Goal: Information Seeking & Learning: Check status

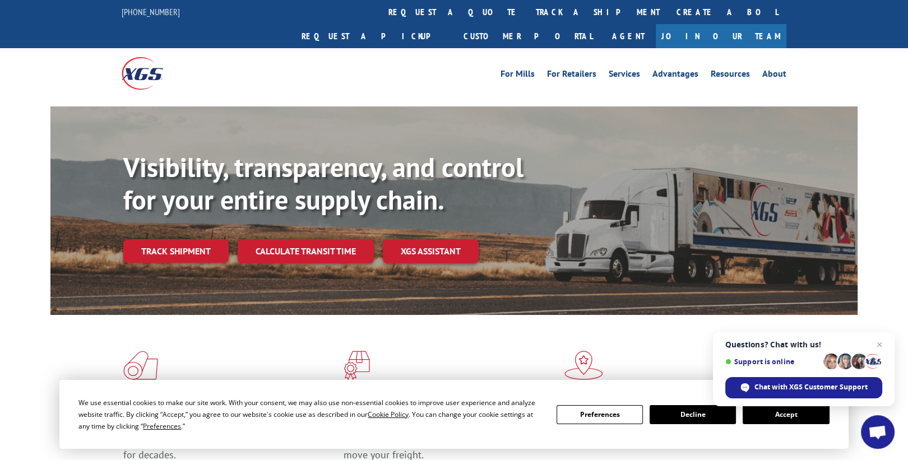
click at [173, 239] on link "Track shipment" at bounding box center [175, 251] width 105 height 24
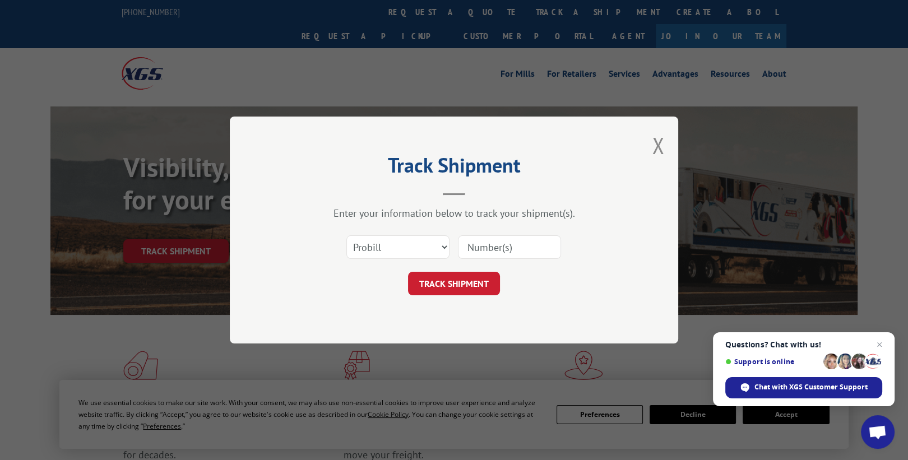
click at [516, 245] on input at bounding box center [509, 247] width 103 height 24
paste input "16900861"
type input "16900861"
click at [476, 284] on button "TRACK SHIPMENT" at bounding box center [454, 284] width 92 height 24
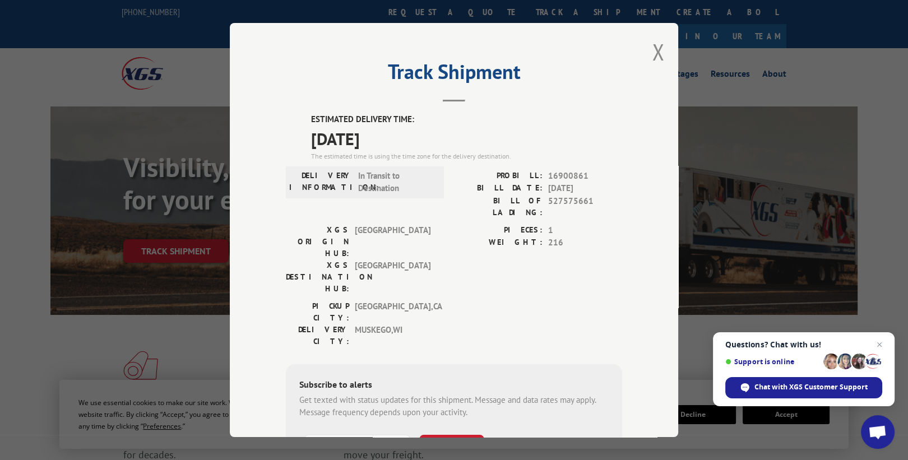
scroll to position [90, 0]
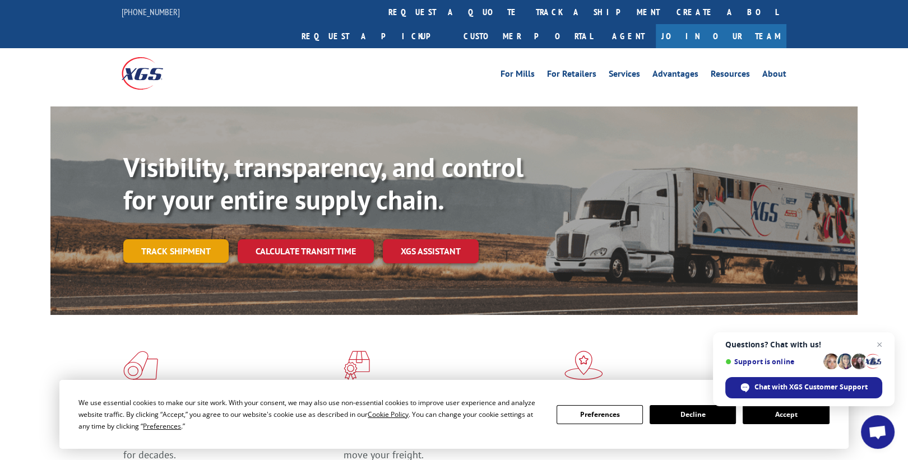
click at [157, 239] on link "Track shipment" at bounding box center [175, 251] width 105 height 24
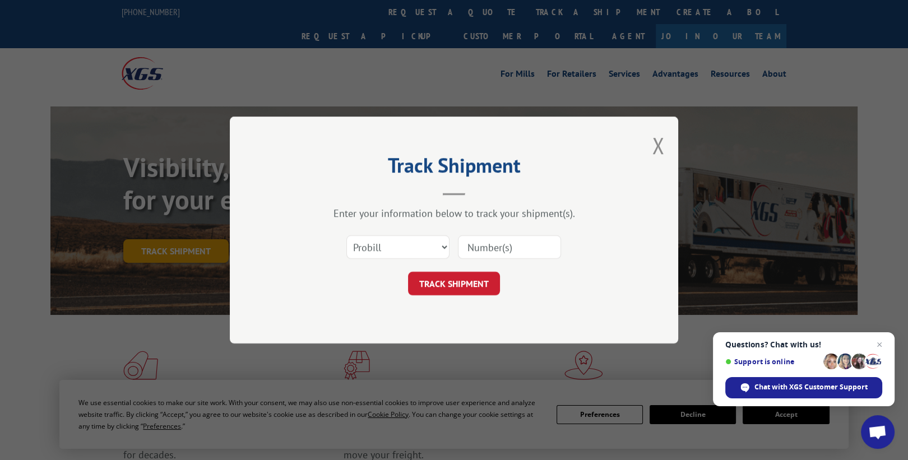
scroll to position [0, 0]
click at [408, 245] on select "Select category... Probill BOL PO" at bounding box center [397, 247] width 103 height 24
click at [495, 241] on input at bounding box center [509, 247] width 103 height 24
paste input "16900862"
type input "16900862"
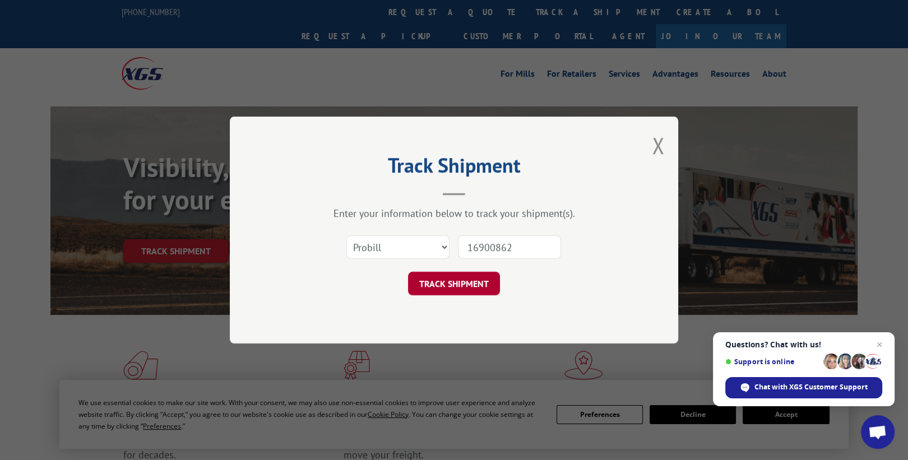
click at [466, 282] on button "TRACK SHIPMENT" at bounding box center [454, 284] width 92 height 24
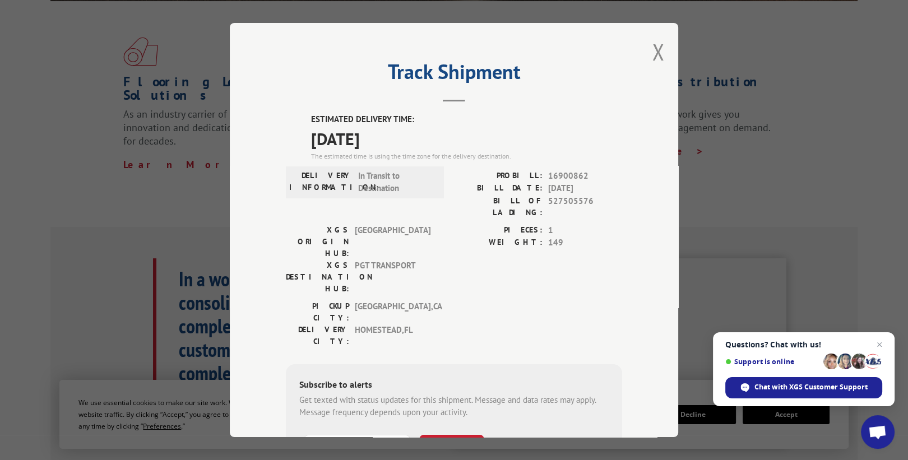
click at [655, 52] on button "Close modal" at bounding box center [658, 52] width 12 height 30
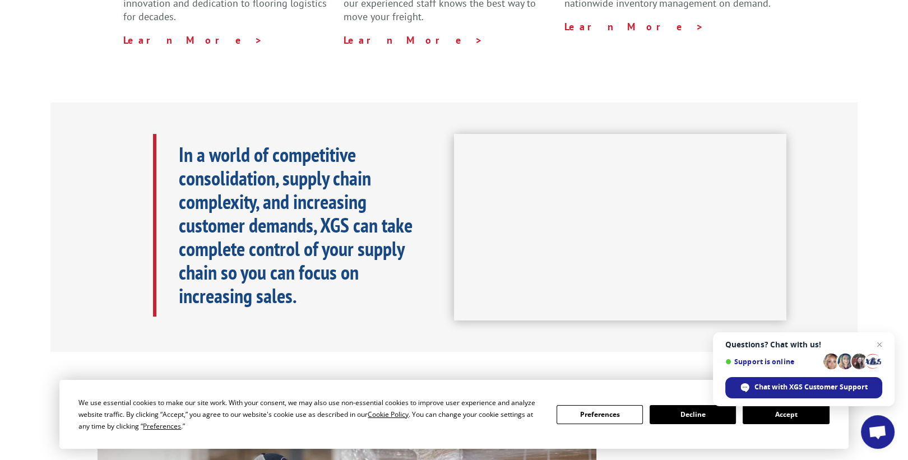
scroll to position [523, 0]
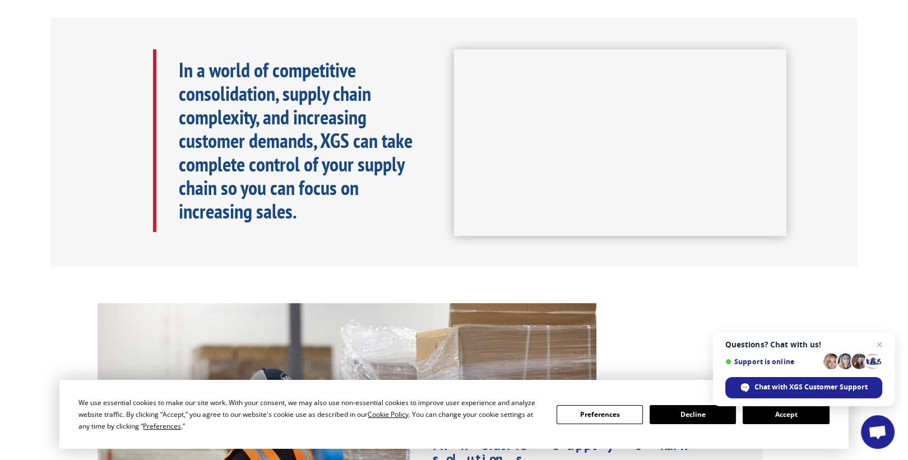
click at [879, 345] on span "Close chat" at bounding box center [879, 344] width 13 height 13
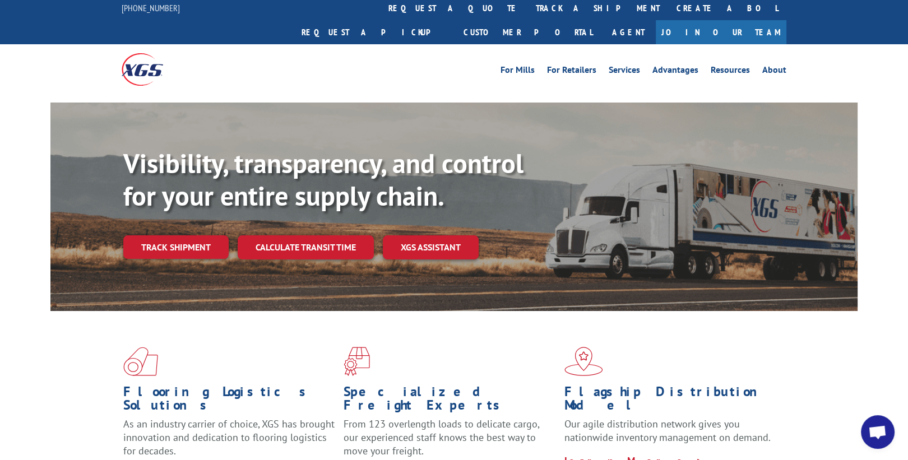
scroll to position [0, 0]
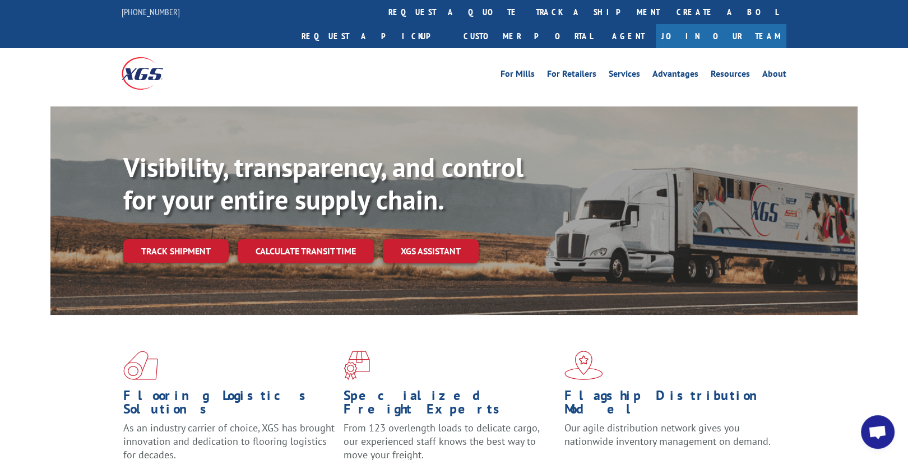
click at [534, 315] on div "Flooring Logistics Solutions As an industry carrier of choice, XGS has brought …" at bounding box center [453, 418] width 807 height 206
